Goal: Task Accomplishment & Management: Use online tool/utility

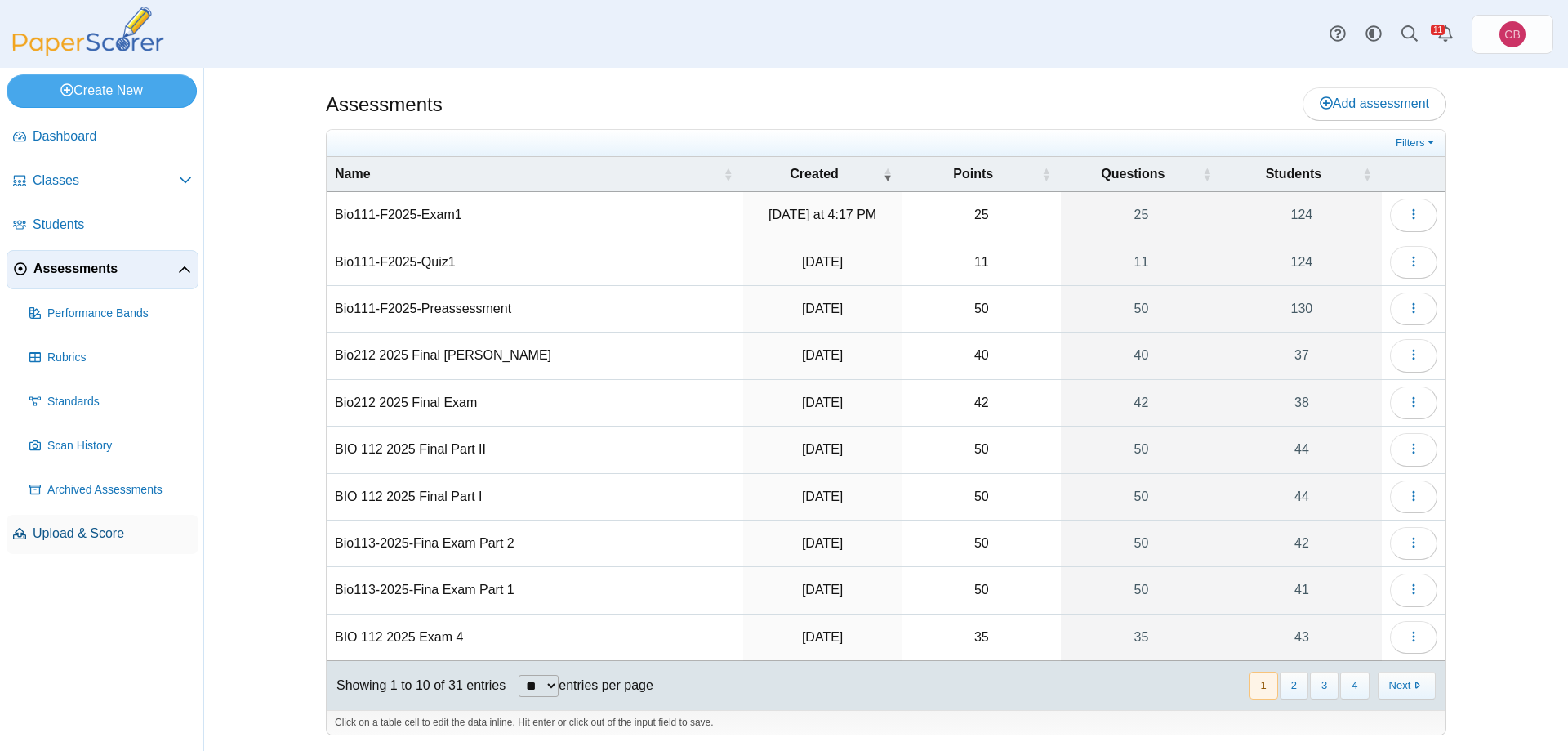
click at [110, 456] on span "Upload & Score" at bounding box center [112, 533] width 160 height 18
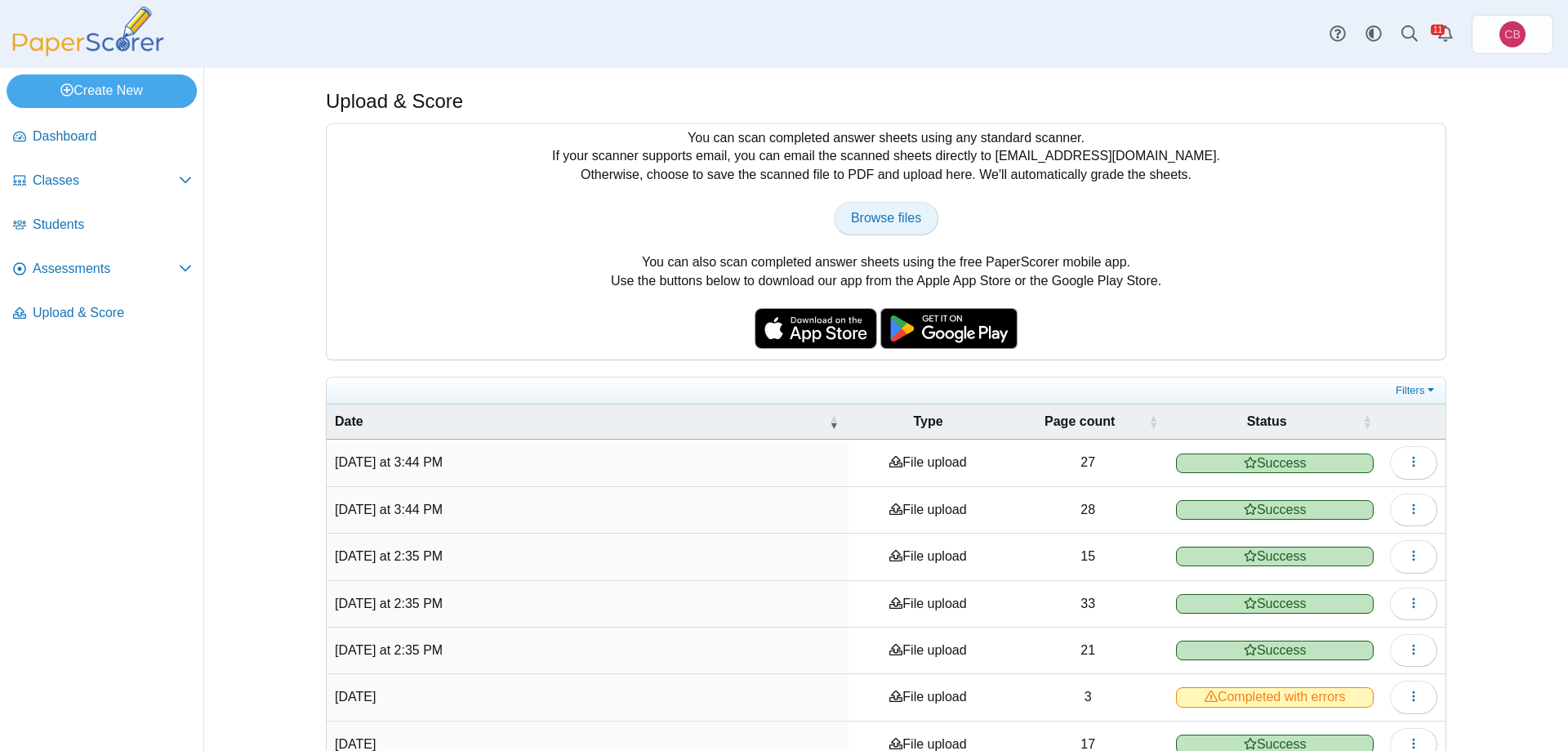
click at [861, 219] on span "Browse files" at bounding box center [886, 218] width 70 height 14
type input "**********"
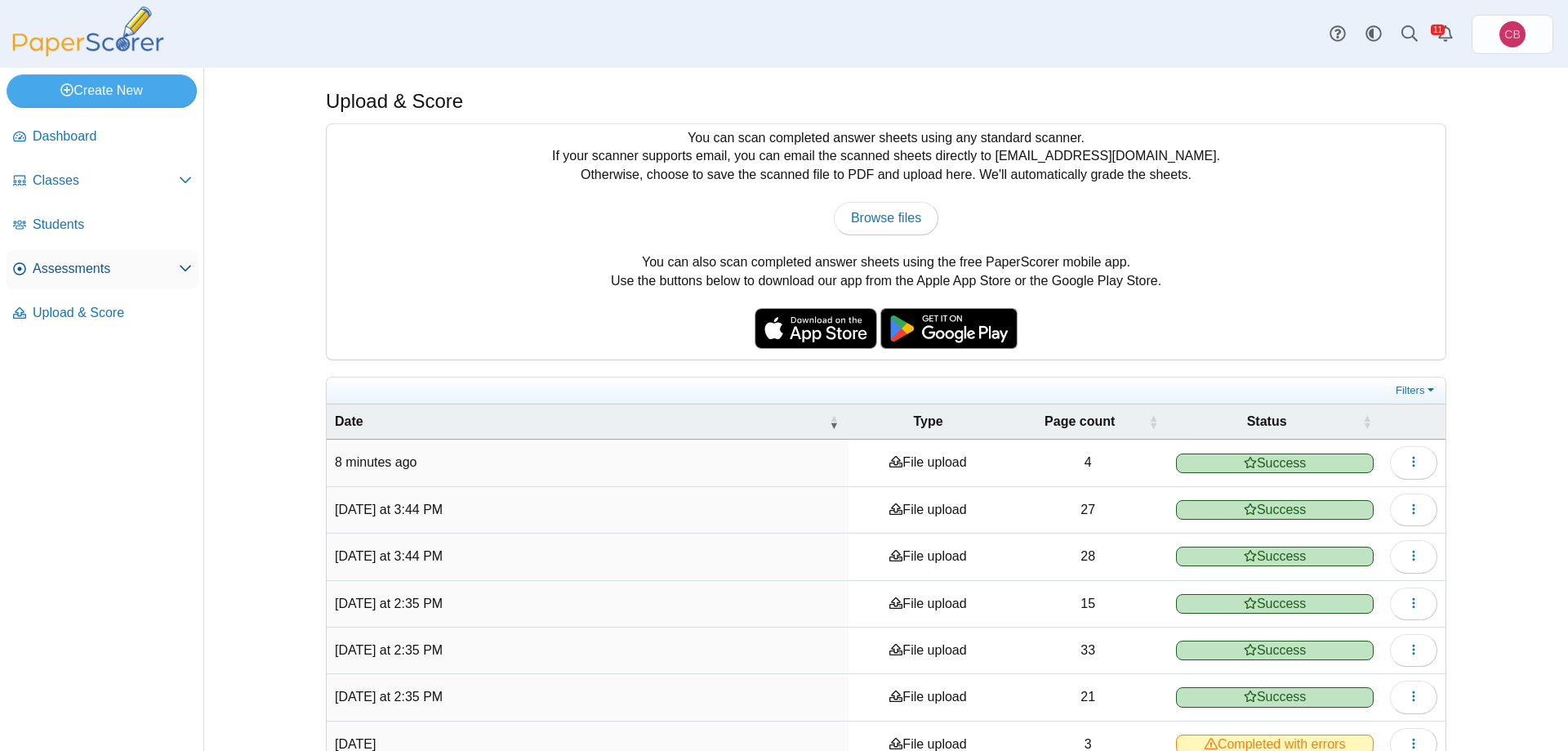
click at [102, 268] on span "Assessments" at bounding box center [106, 268] width 146 height 18
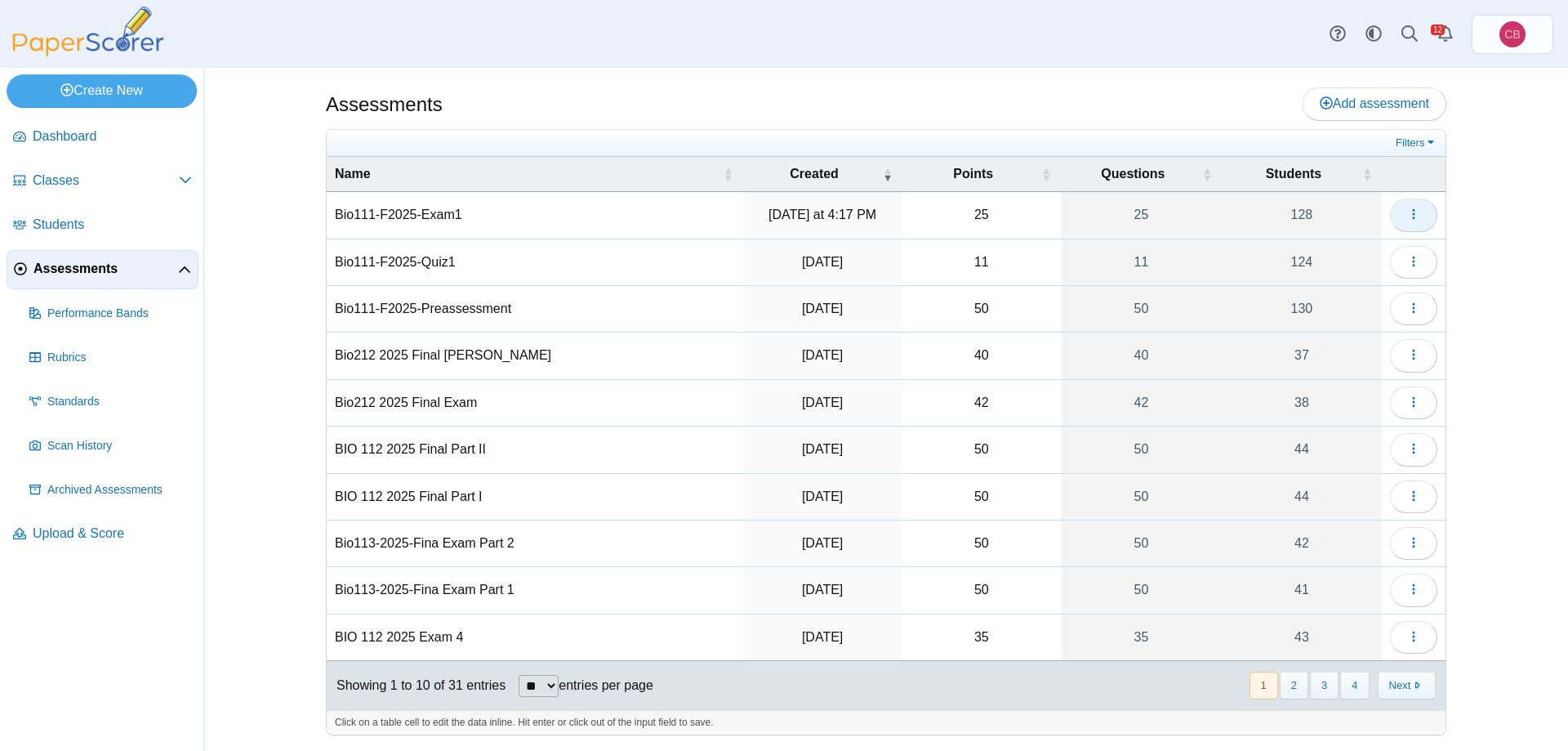
click at [1424, 218] on button "button" at bounding box center [1414, 215] width 47 height 33
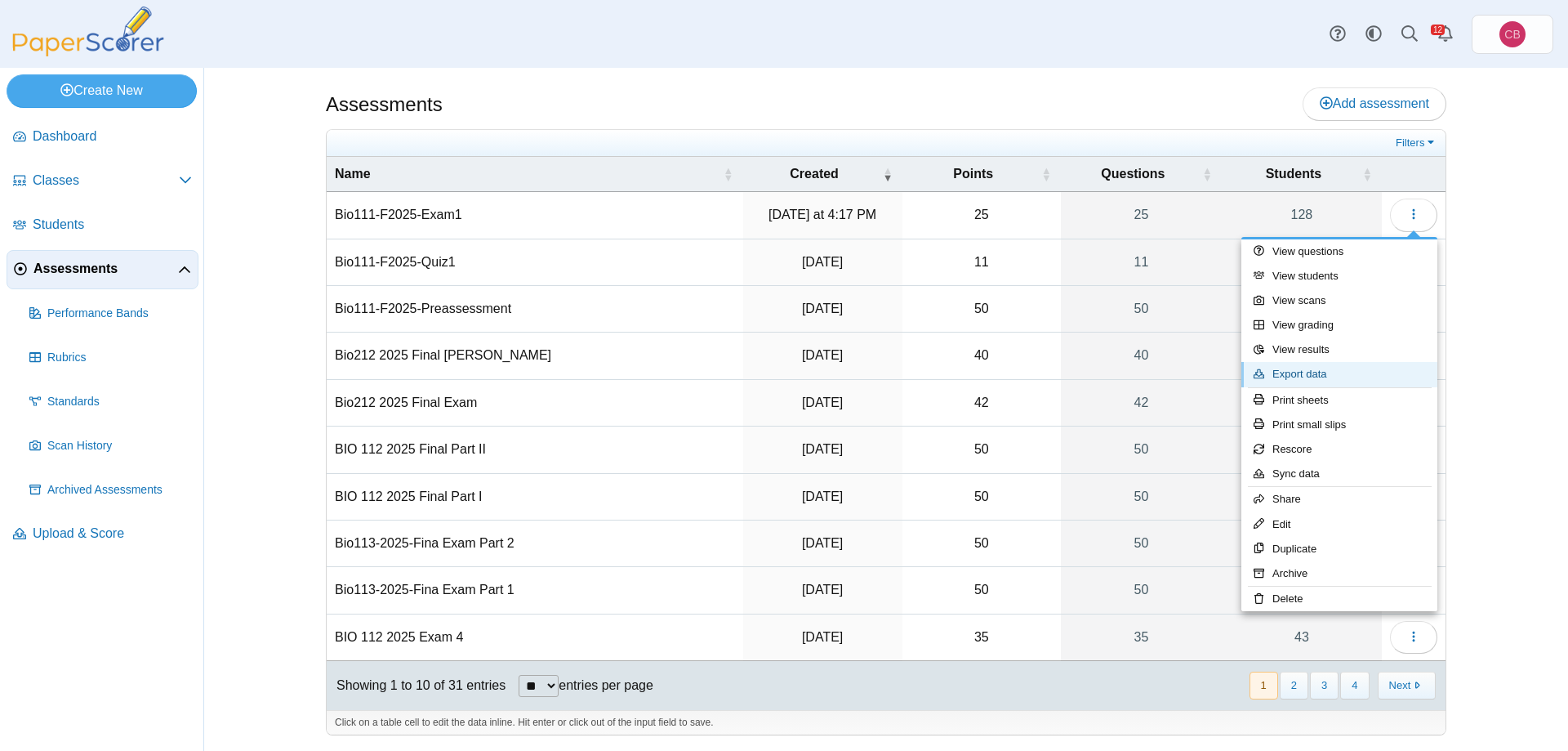
click at [1367, 379] on link "Export data" at bounding box center [1340, 374] width 196 height 24
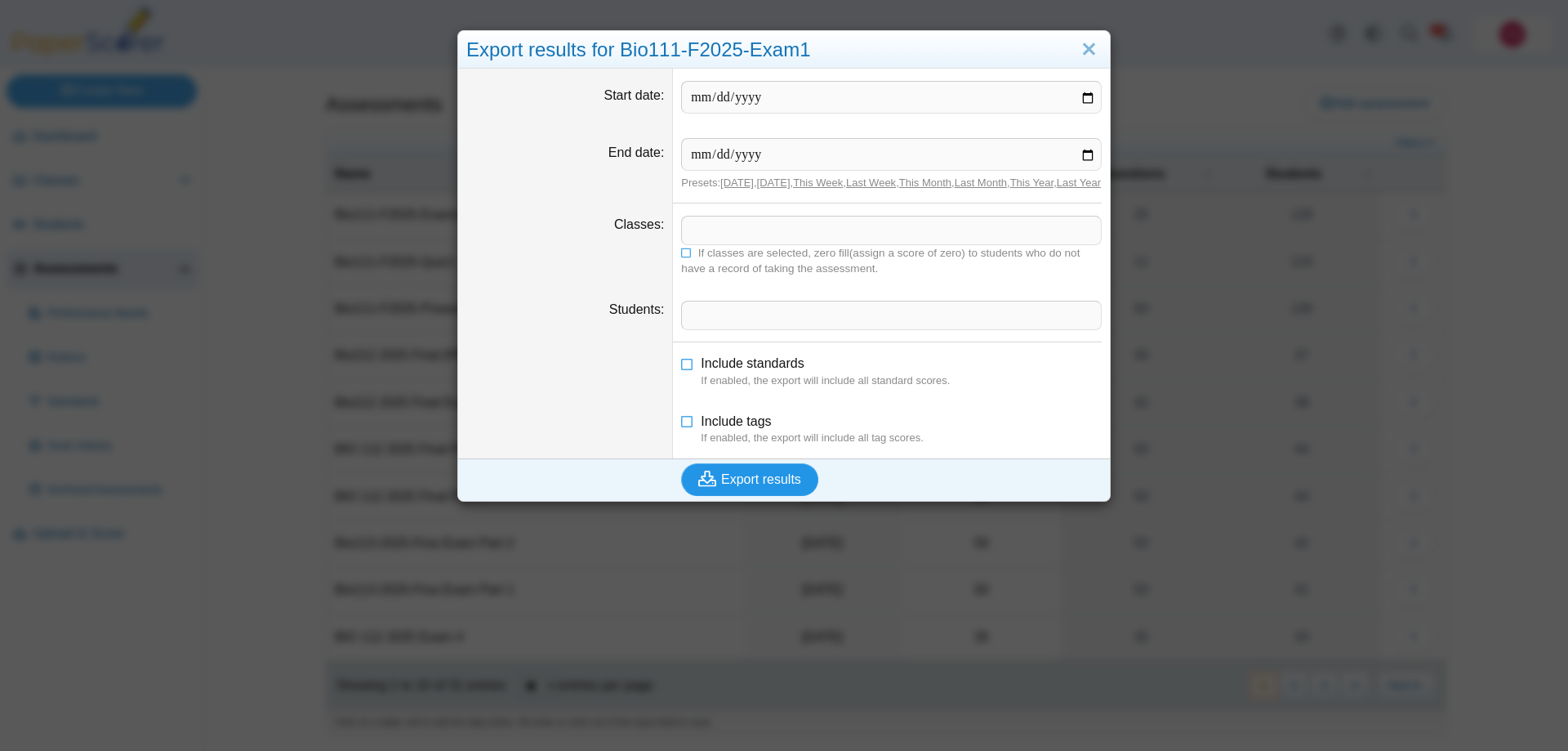
click at [788, 485] on button "Export results" at bounding box center [750, 479] width 137 height 33
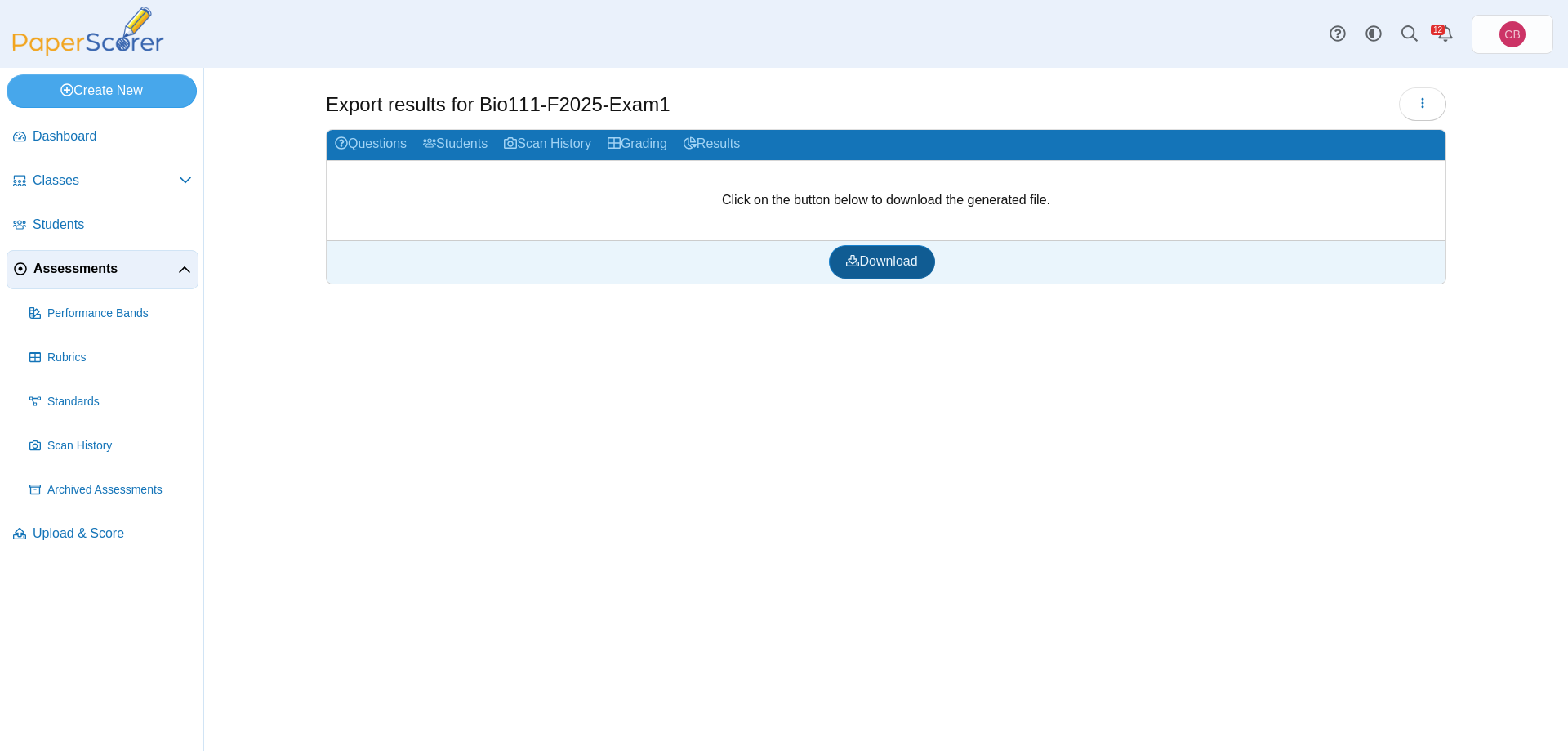
click at [908, 267] on span "Download" at bounding box center [882, 261] width 71 height 14
click at [62, 273] on span "Assessments" at bounding box center [106, 268] width 144 height 18
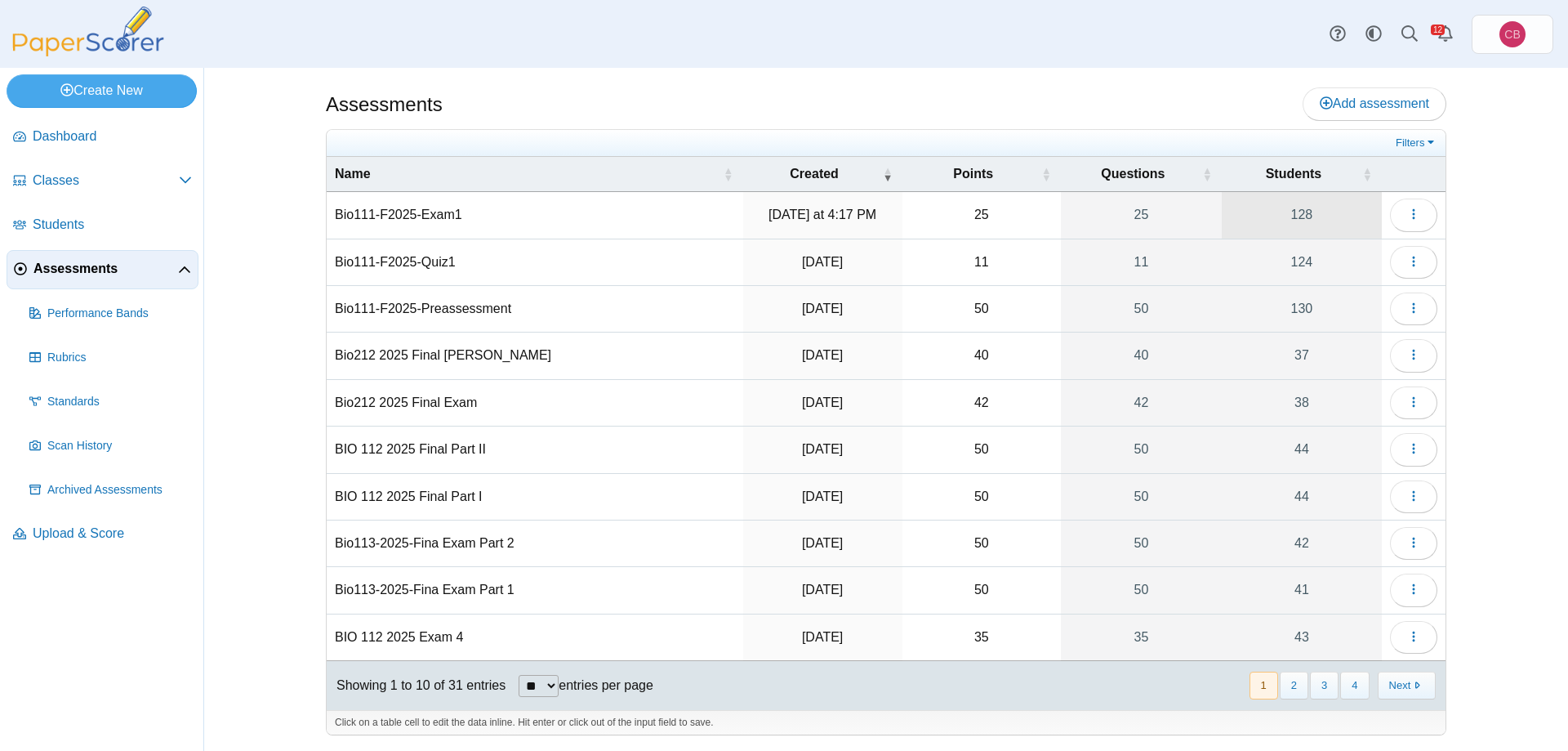
click at [1309, 219] on link "128" at bounding box center [1301, 214] width 160 height 45
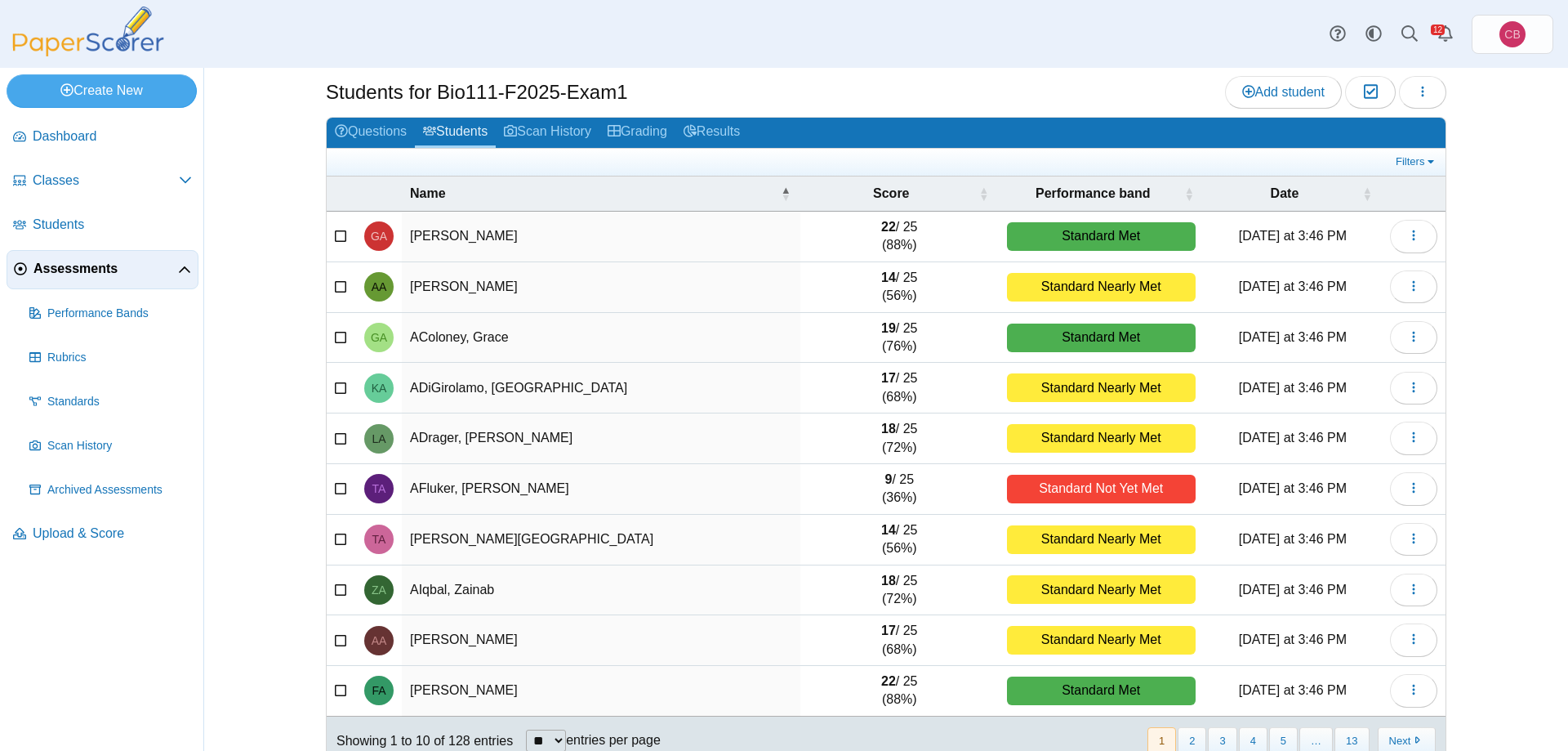
scroll to position [62, 0]
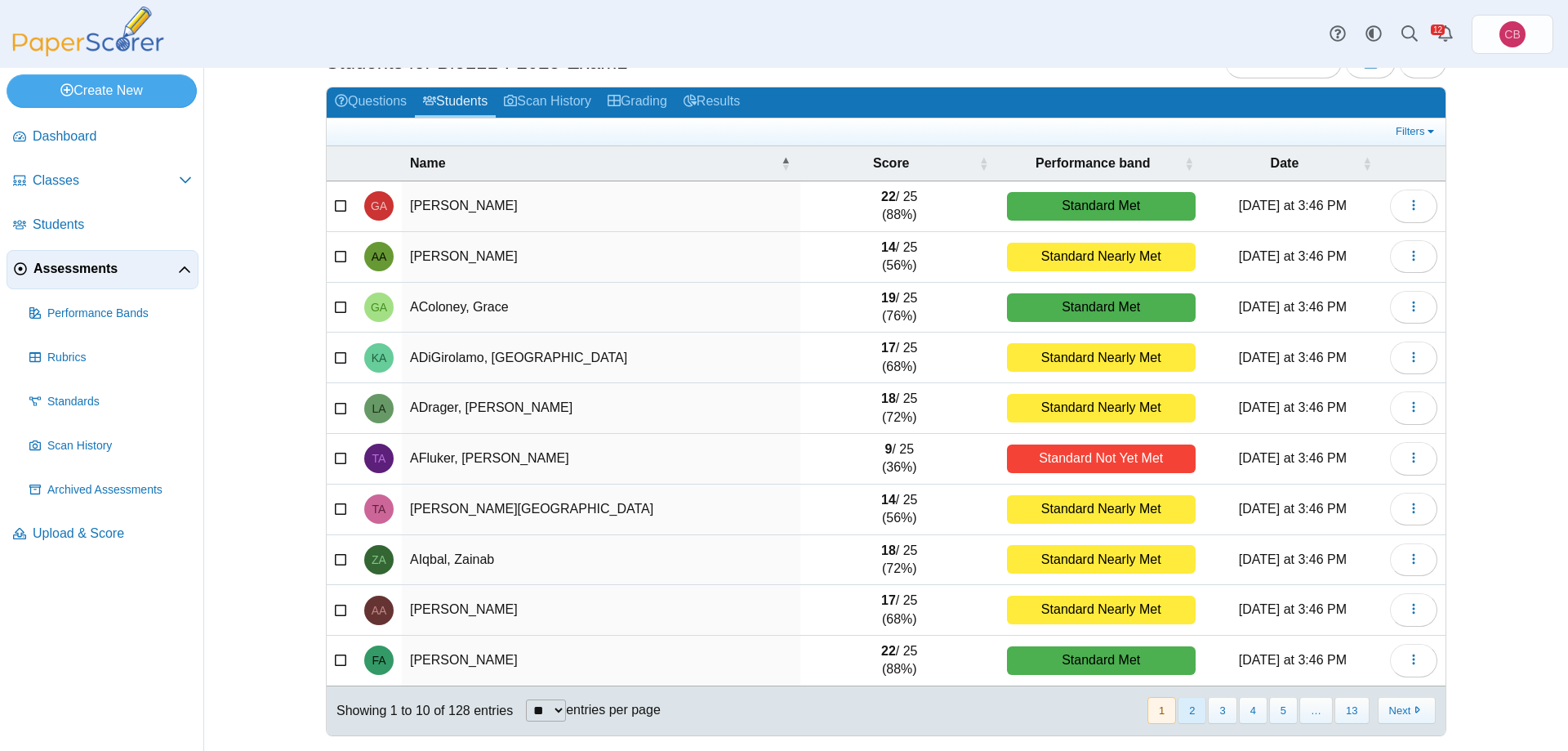
click at [1198, 714] on button "2" at bounding box center [1193, 710] width 29 height 27
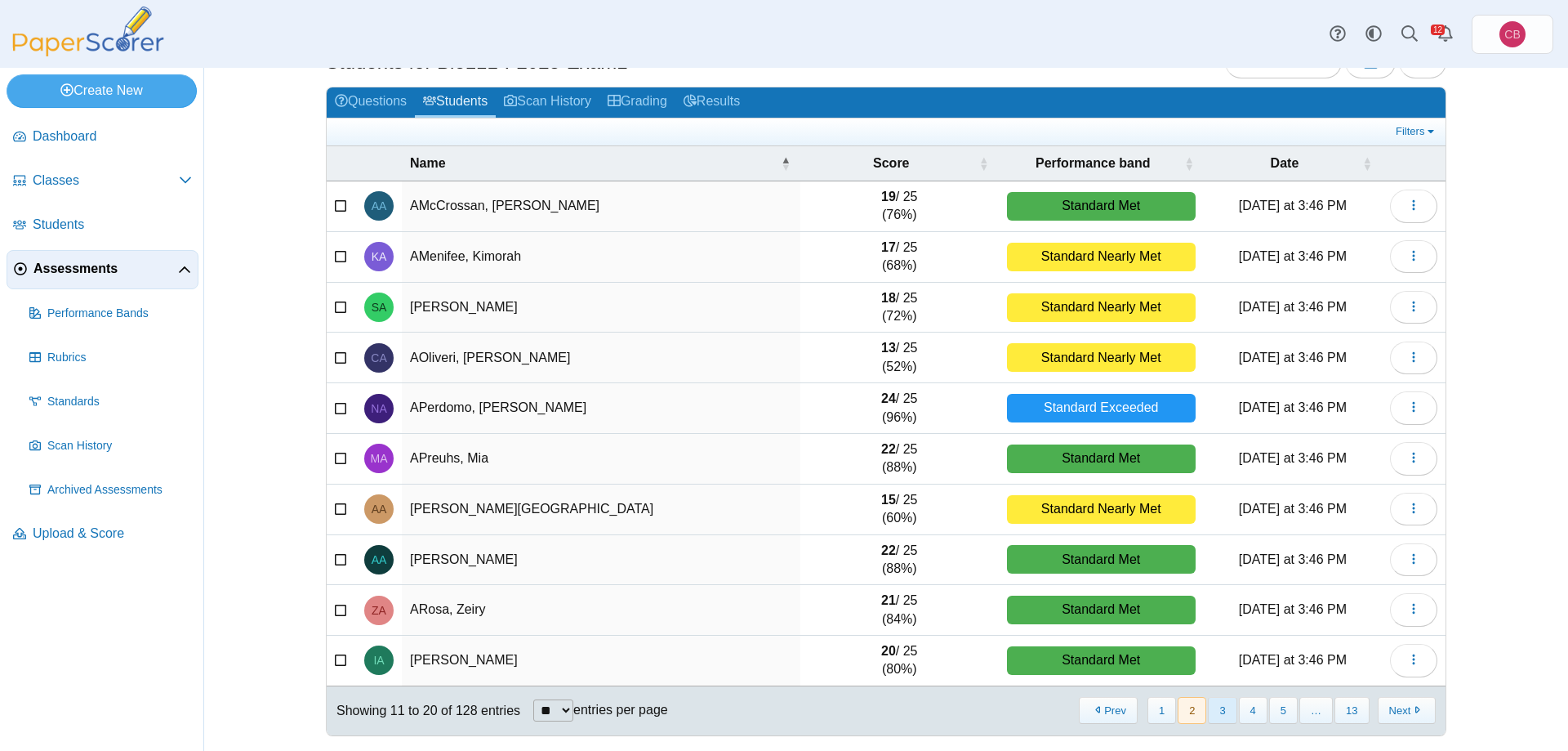
click at [1222, 711] on button "3" at bounding box center [1222, 710] width 29 height 27
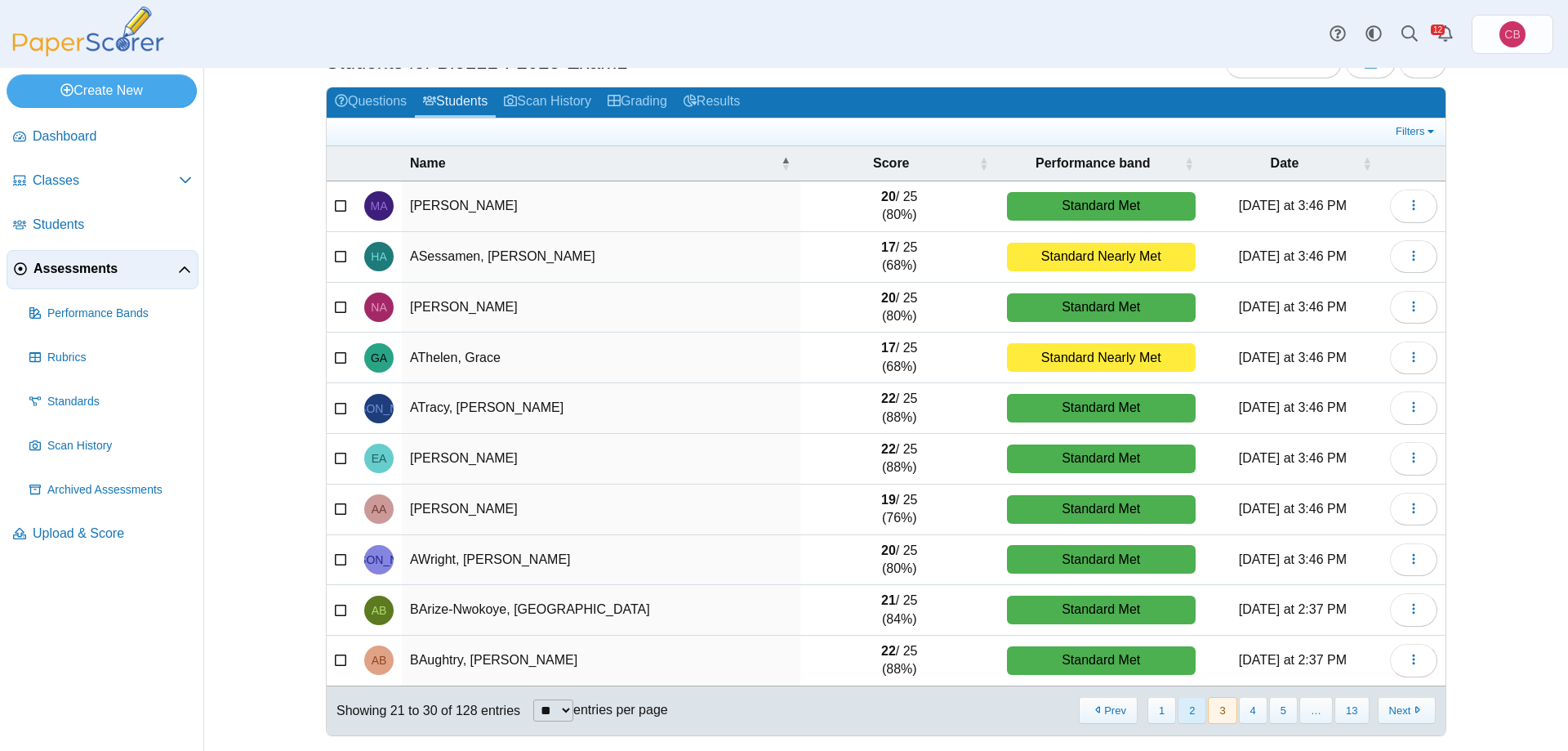
click at [1193, 712] on button "2" at bounding box center [1193, 710] width 29 height 27
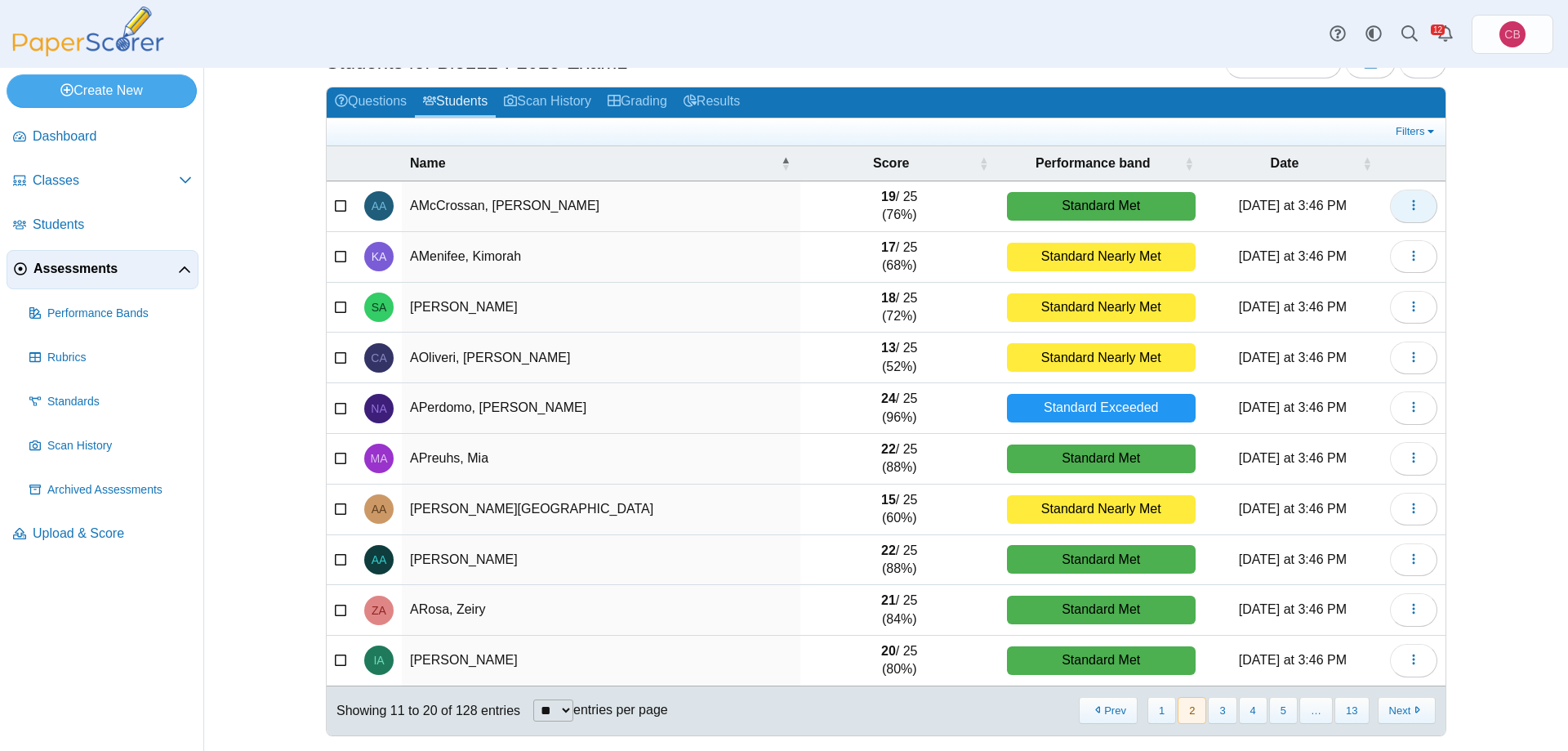
click at [1424, 203] on button "button" at bounding box center [1414, 205] width 47 height 33
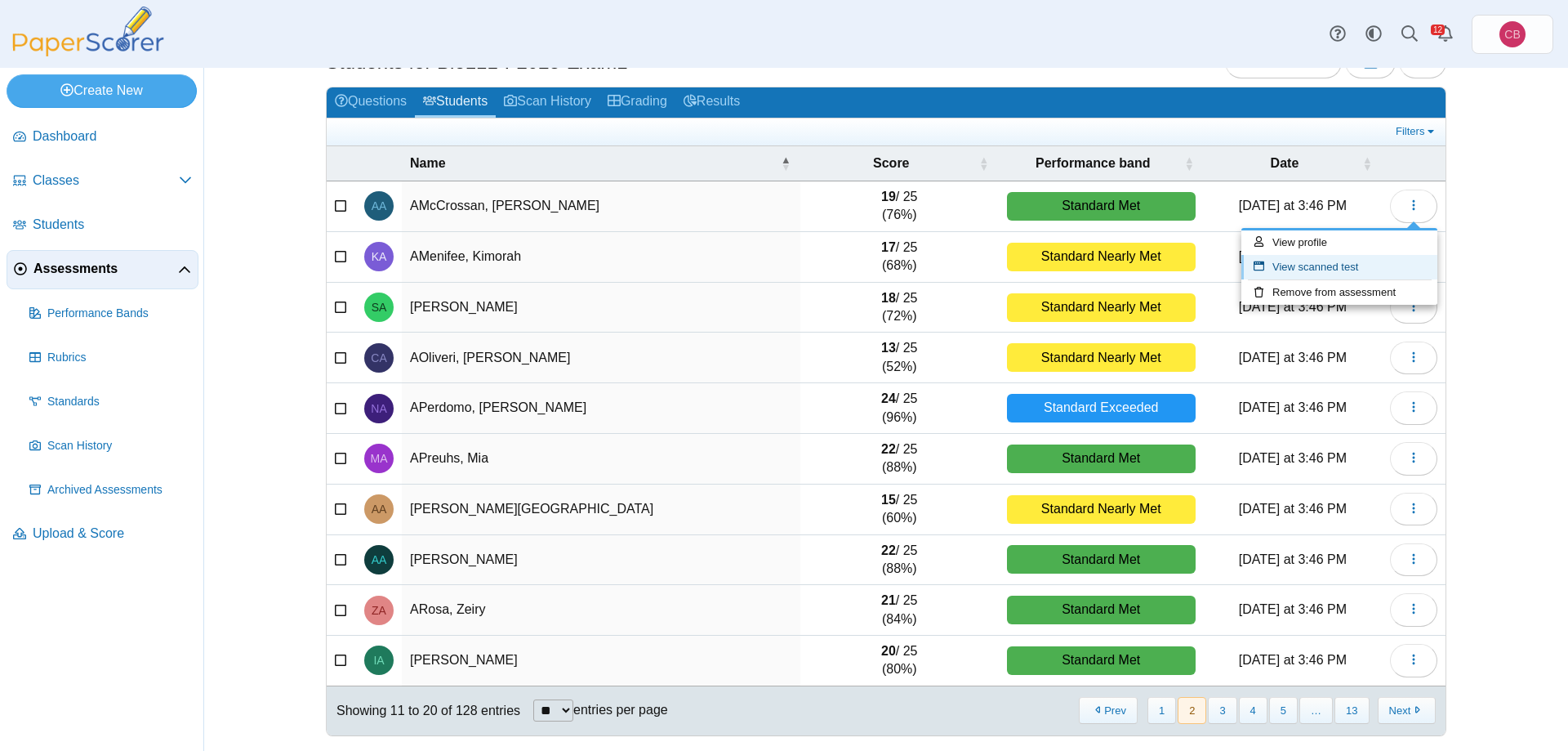
click at [1311, 275] on link "View scanned test" at bounding box center [1340, 267] width 196 height 24
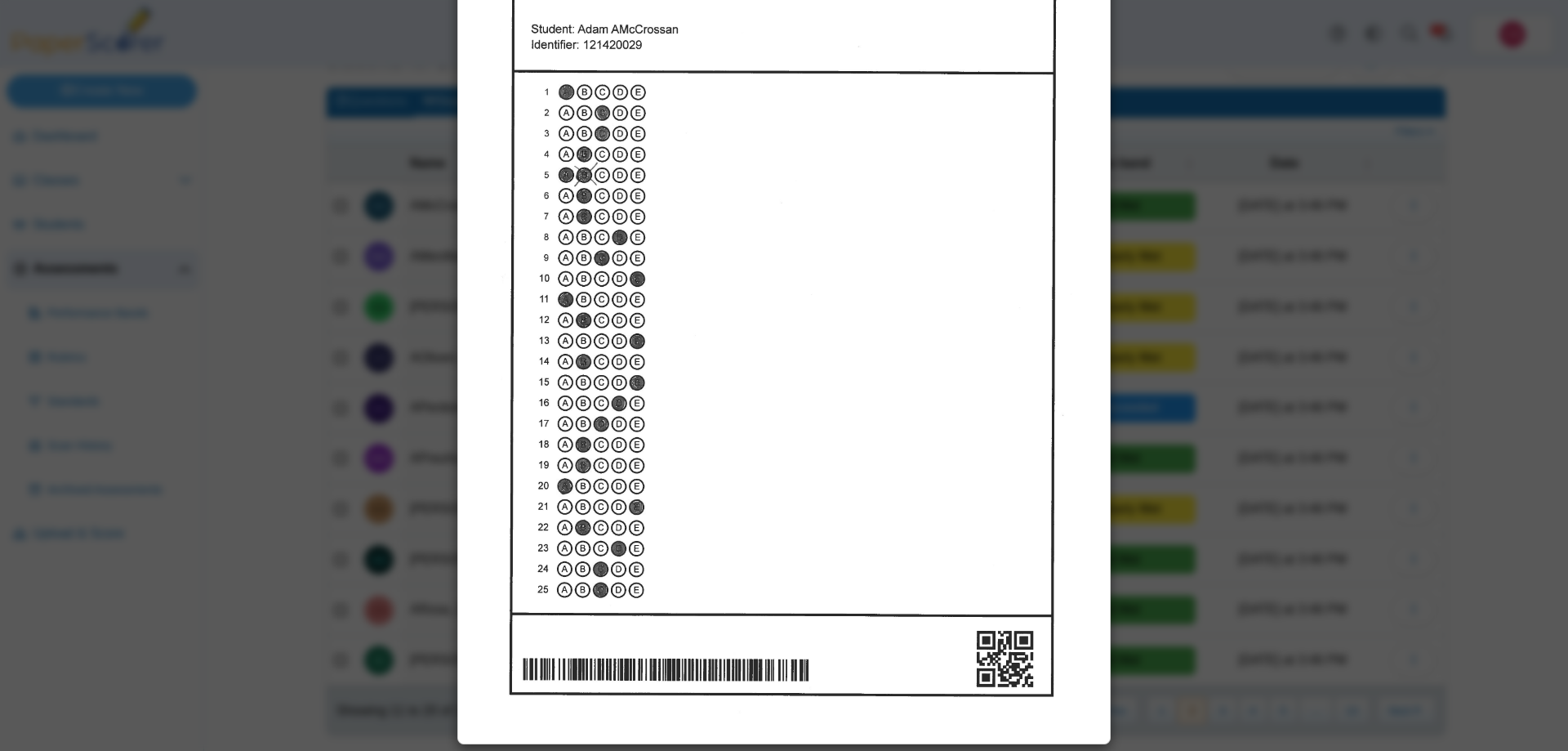
scroll to position [0, 0]
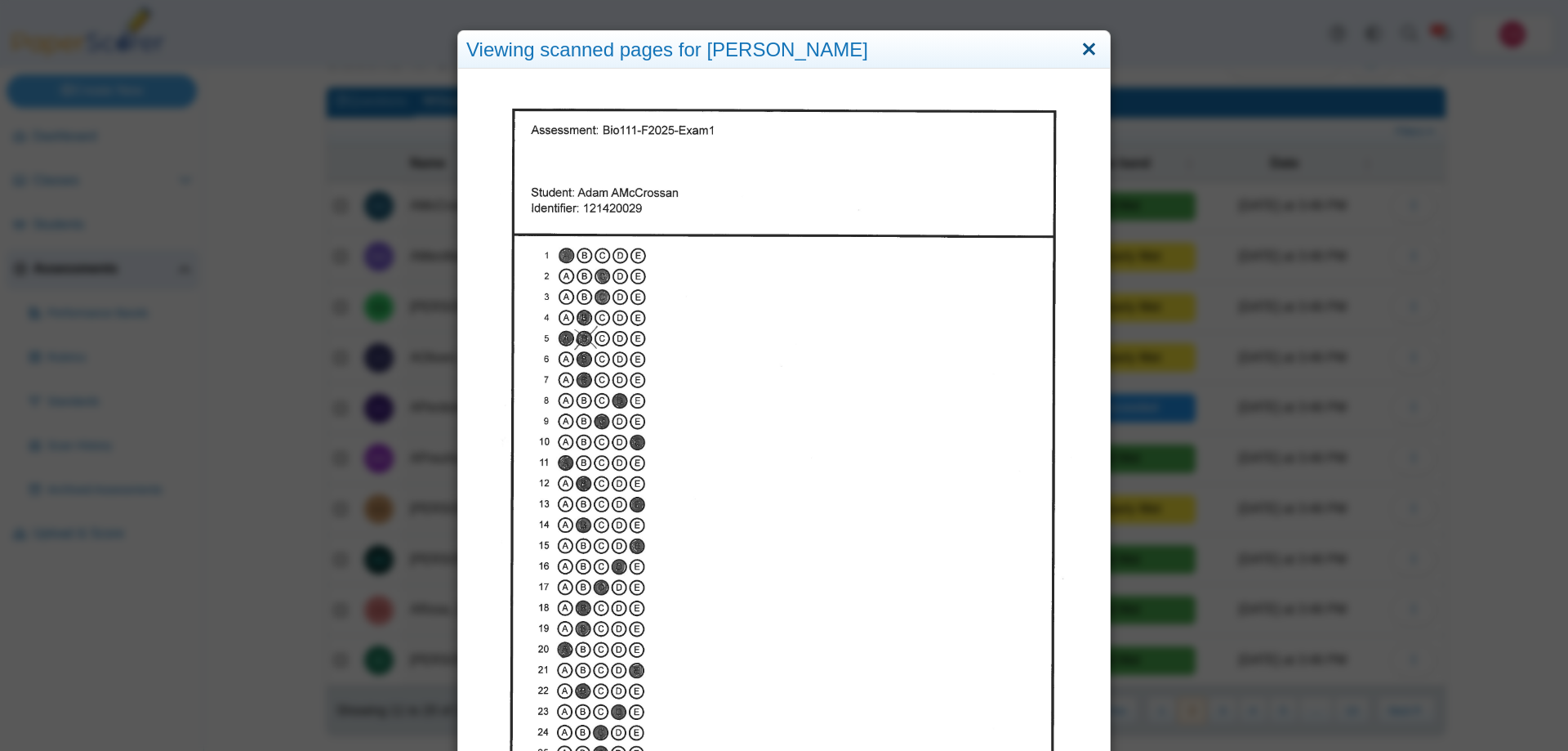
click at [1093, 44] on link "Close" at bounding box center [1089, 49] width 25 height 28
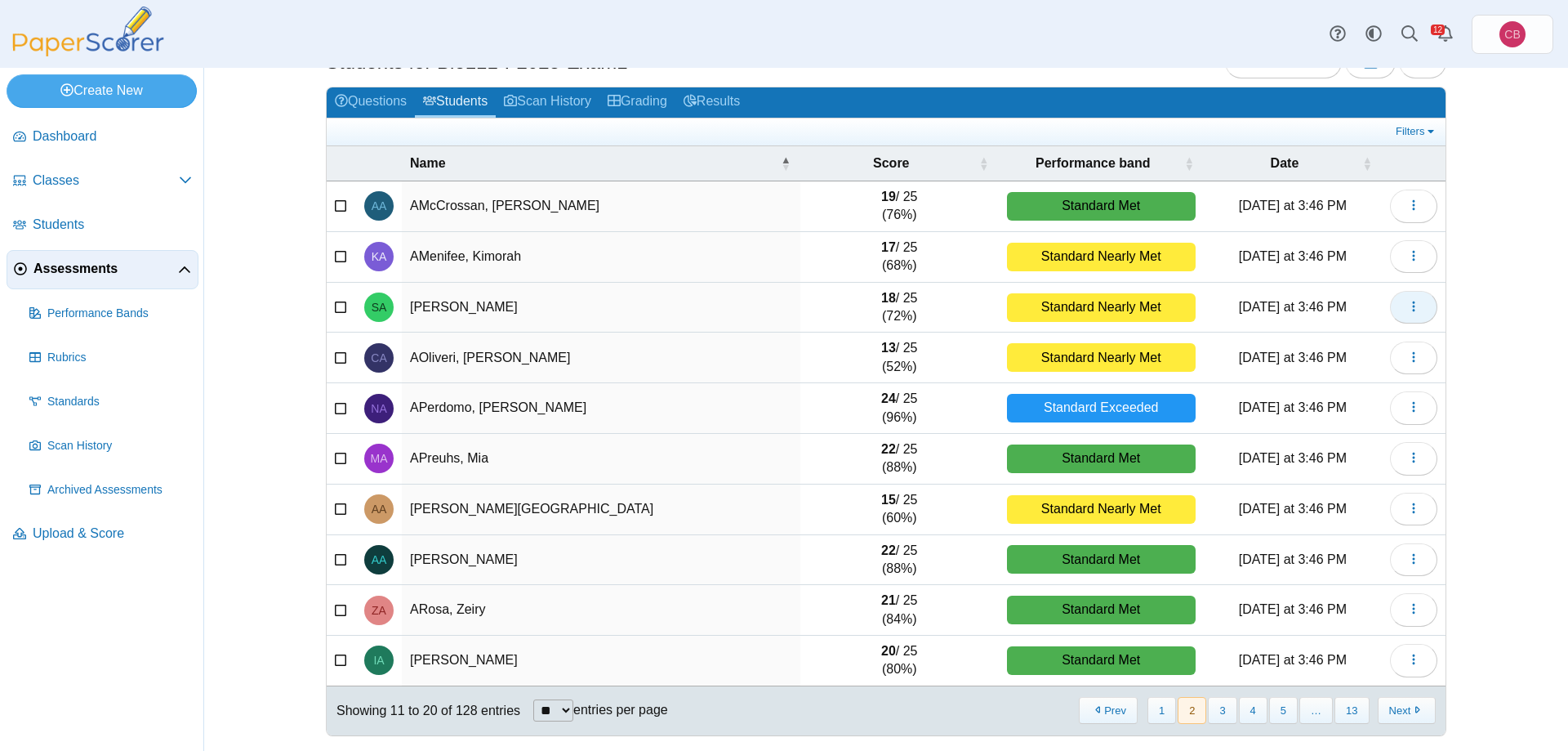
click at [1411, 309] on icon "button" at bounding box center [1414, 306] width 13 height 13
click at [1374, 366] on link "View scanned test" at bounding box center [1340, 367] width 196 height 24
